Goal: Transaction & Acquisition: Purchase product/service

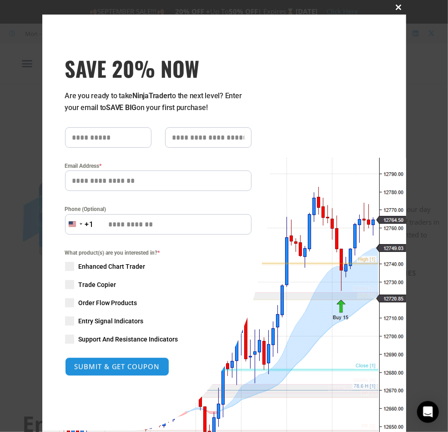
click at [397, 5] on span at bounding box center [399, 7] width 15 height 5
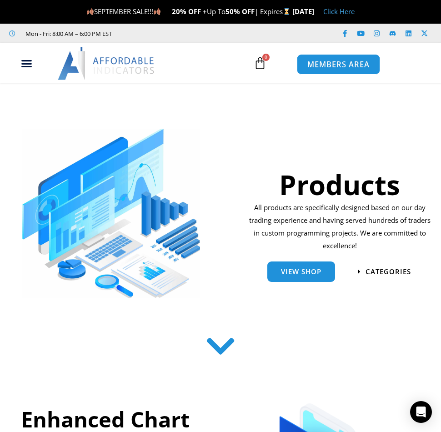
click at [345, 61] on span "MEMBERS AREA" at bounding box center [338, 65] width 62 height 8
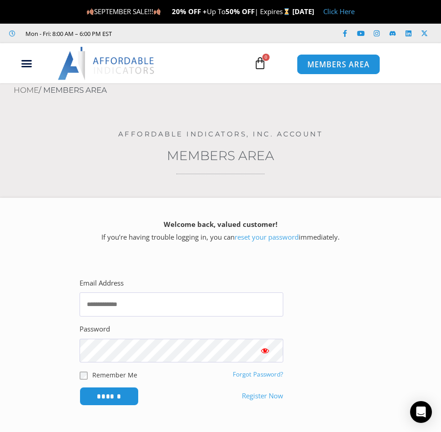
click at [329, 61] on span "MEMBERS AREA" at bounding box center [338, 65] width 62 height 8
click at [112, 308] on input "Email Address" at bounding box center [182, 304] width 204 height 24
type input "**********"
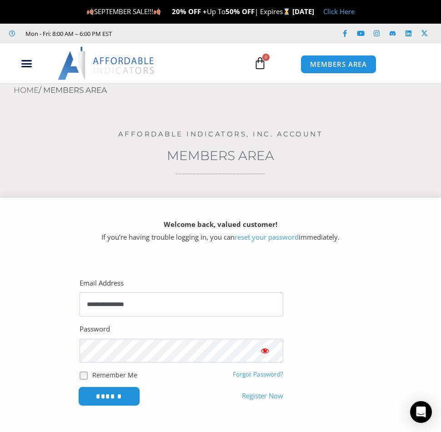
click at [126, 396] on input "******" at bounding box center [109, 397] width 62 height 20
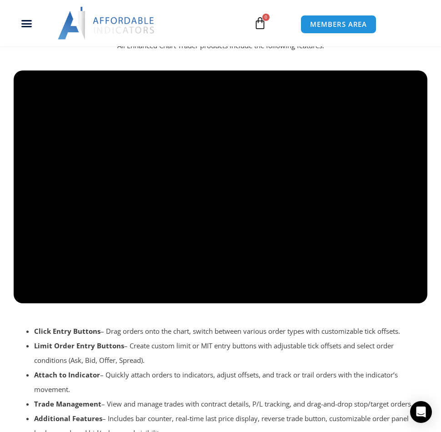
scroll to position [970, 0]
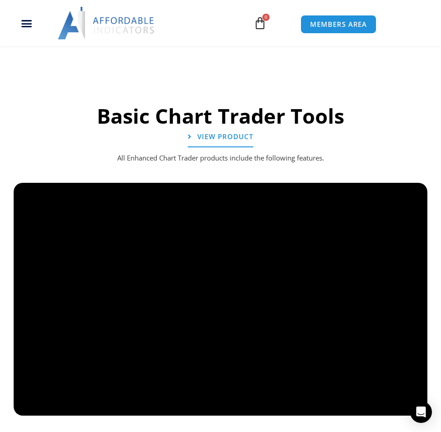
click at [65, 143] on div "Basic Chart Trader Tools View Product All Enhanced Chart Trader products includ…" at bounding box center [220, 337] width 423 height 515
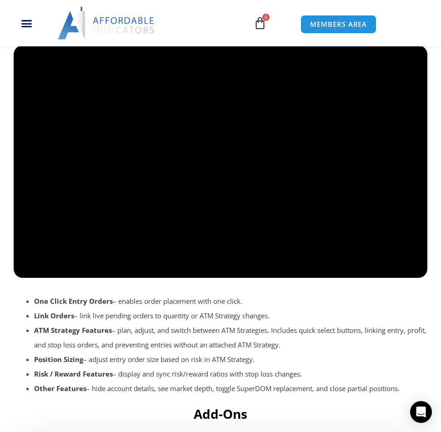
scroll to position [1516, 0]
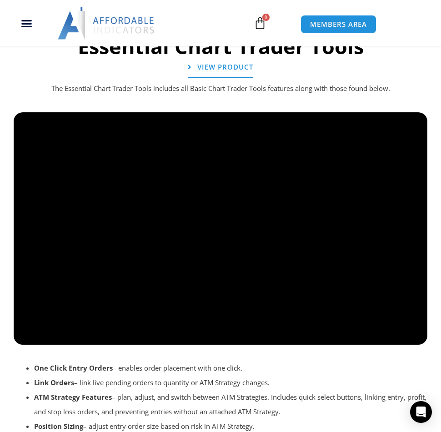
click at [199, 101] on div "Essential Chart Trader Tools View Product The Essential Chart Trader Tools incl…" at bounding box center [220, 258] width 423 height 440
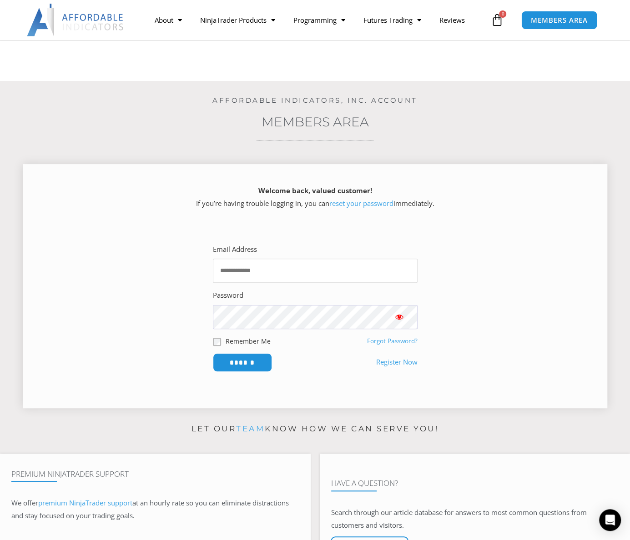
click at [258, 270] on input "Email Address" at bounding box center [315, 271] width 205 height 24
type input "**********"
click at [405, 315] on button "Show password" at bounding box center [399, 317] width 36 height 24
click at [242, 360] on input "******" at bounding box center [242, 363] width 62 height 20
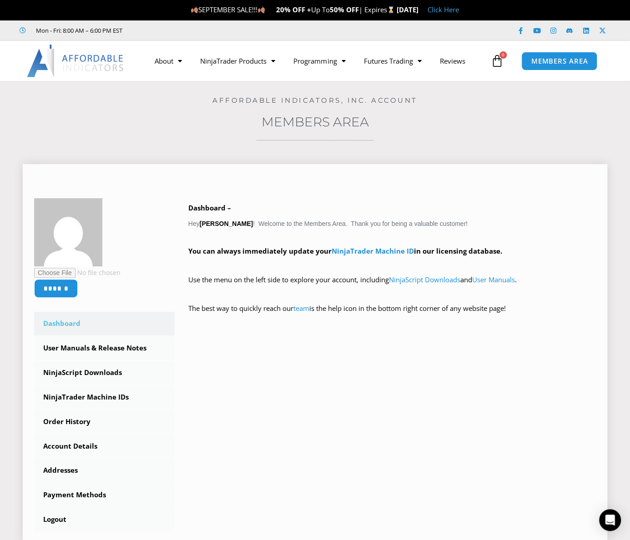
scroll to position [121, 0]
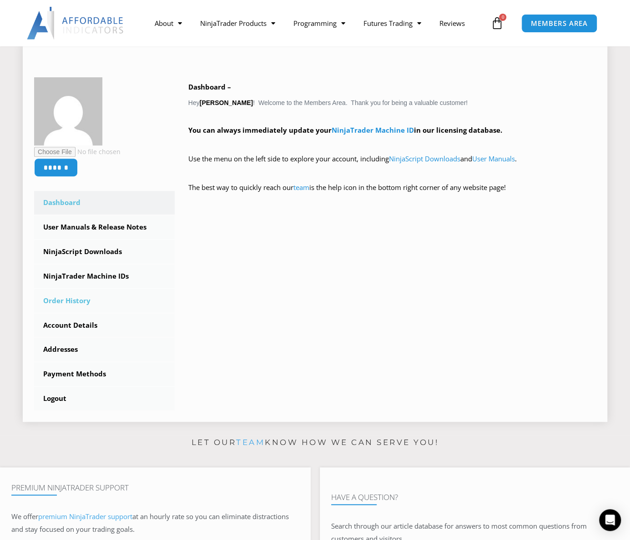
click at [81, 299] on link "Order History" at bounding box center [104, 301] width 141 height 24
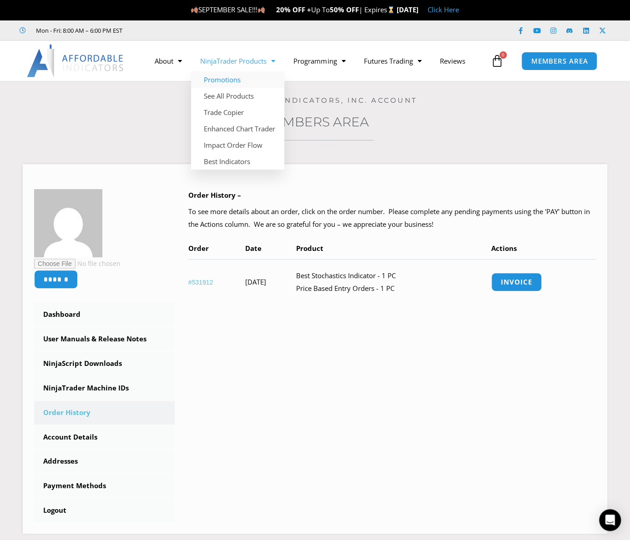
click at [234, 80] on link "Promotions" at bounding box center [237, 79] width 93 height 16
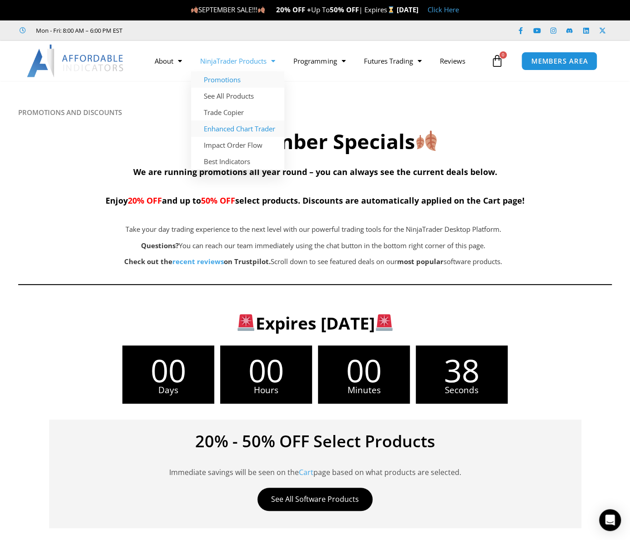
click at [247, 127] on link "Enhanced Chart Trader" at bounding box center [237, 129] width 93 height 16
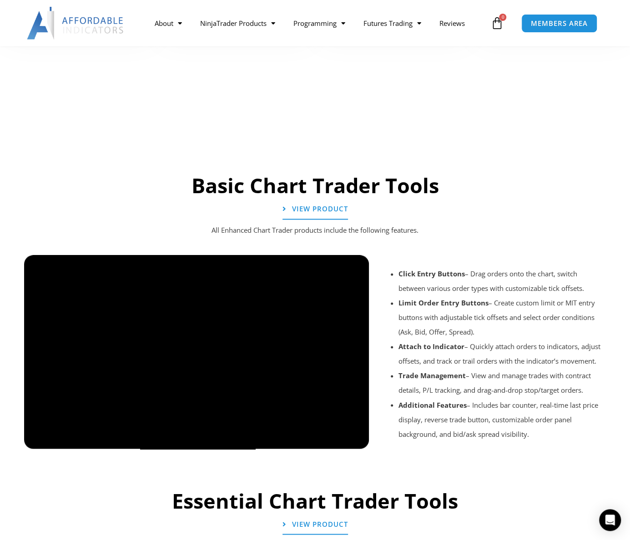
scroll to position [303, 0]
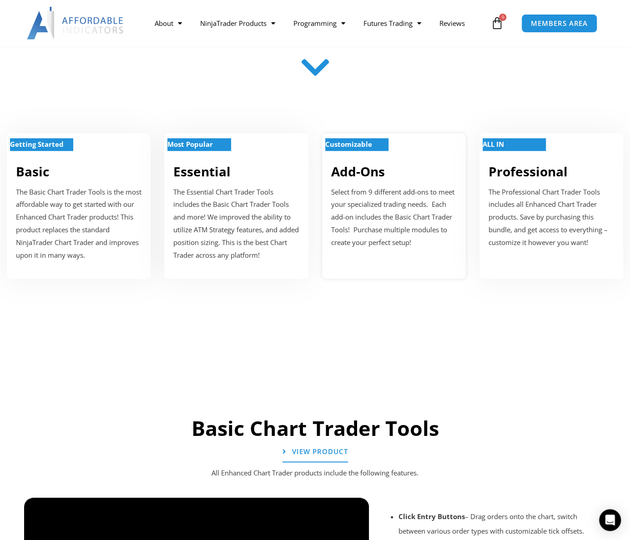
click at [367, 157] on div "Customizable Add-Ons Select from 9 different add-ons to meet your specialized t…" at bounding box center [394, 206] width 144 height 146
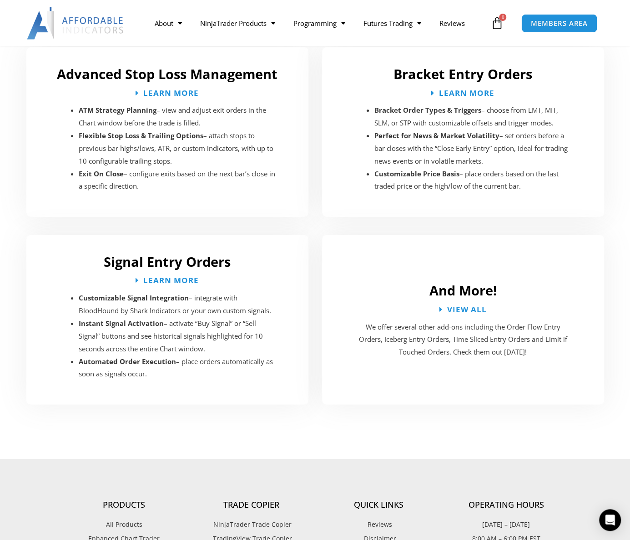
scroll to position [1416, 0]
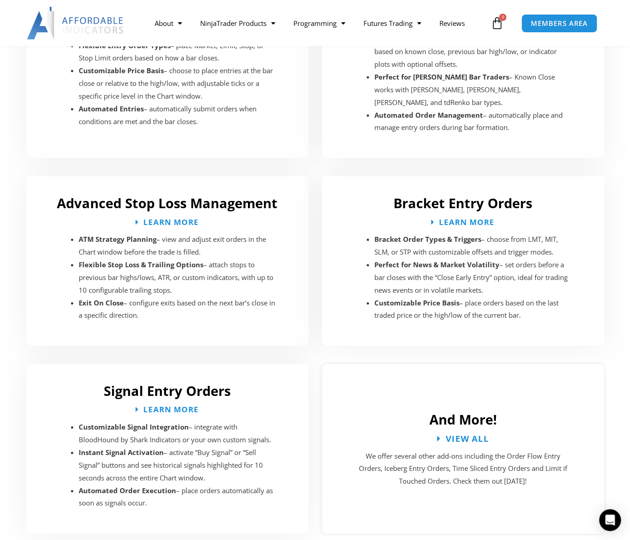
click at [471, 434] on span "View All" at bounding box center [467, 438] width 44 height 9
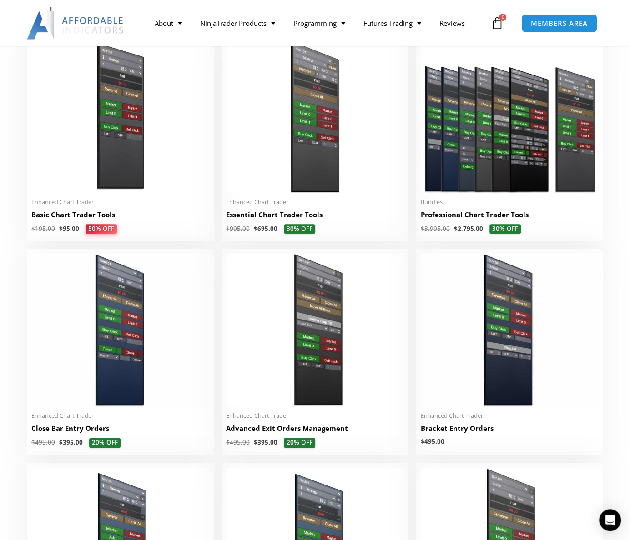
scroll to position [424, 0]
click at [304, 160] on img at bounding box center [315, 116] width 178 height 153
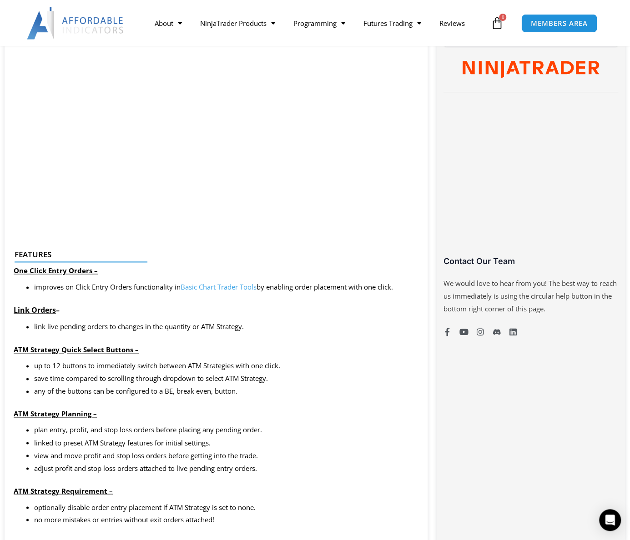
scroll to position [485, 0]
